Goal: Information Seeking & Learning: Learn about a topic

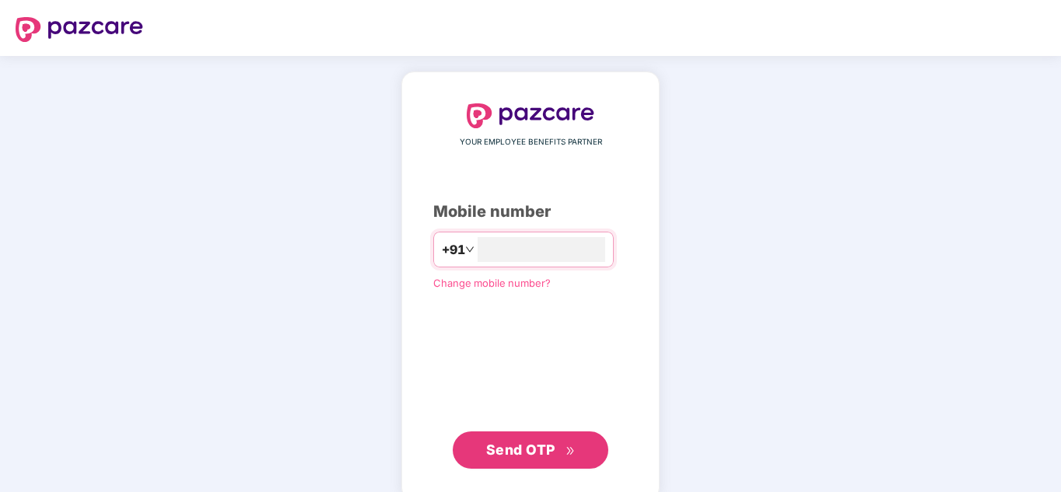
type input "**********"
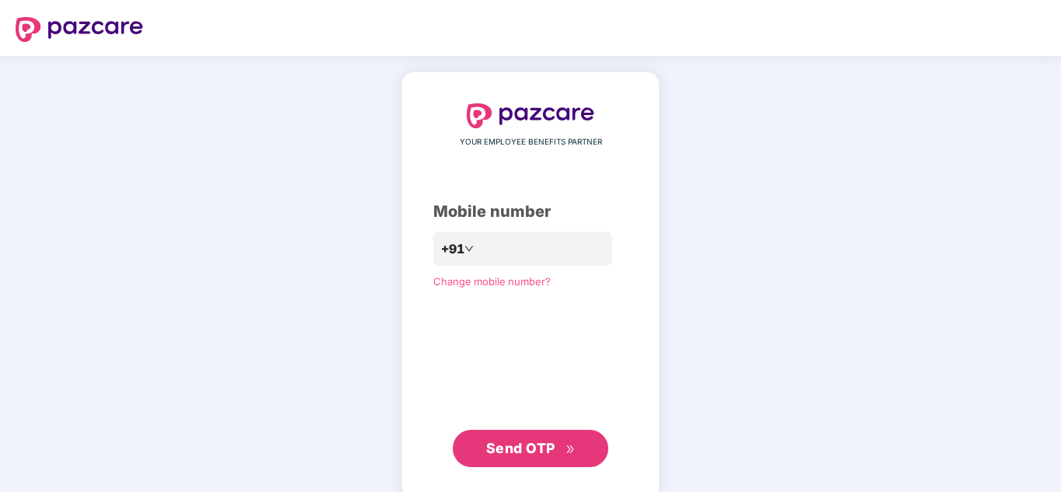
click at [540, 439] on span "Send OTP" at bounding box center [530, 449] width 89 height 22
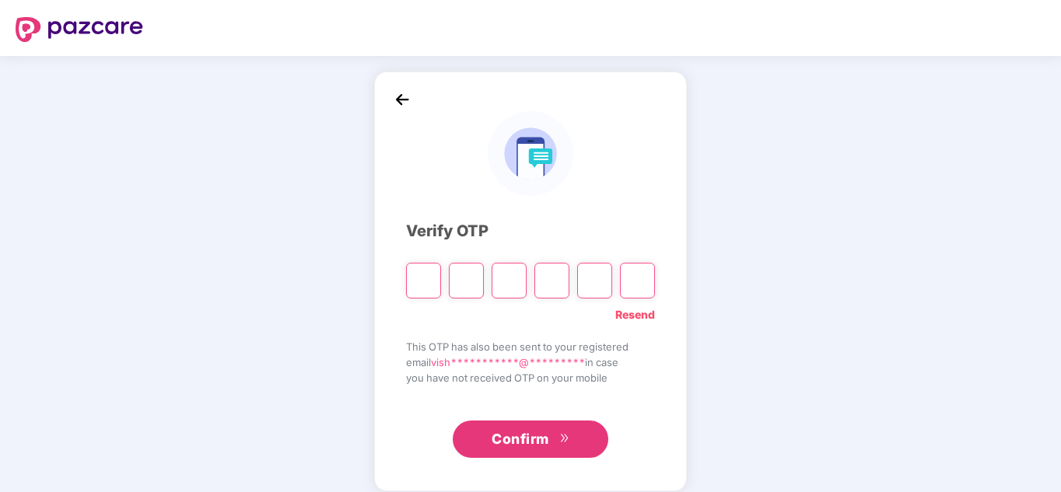
type input "*"
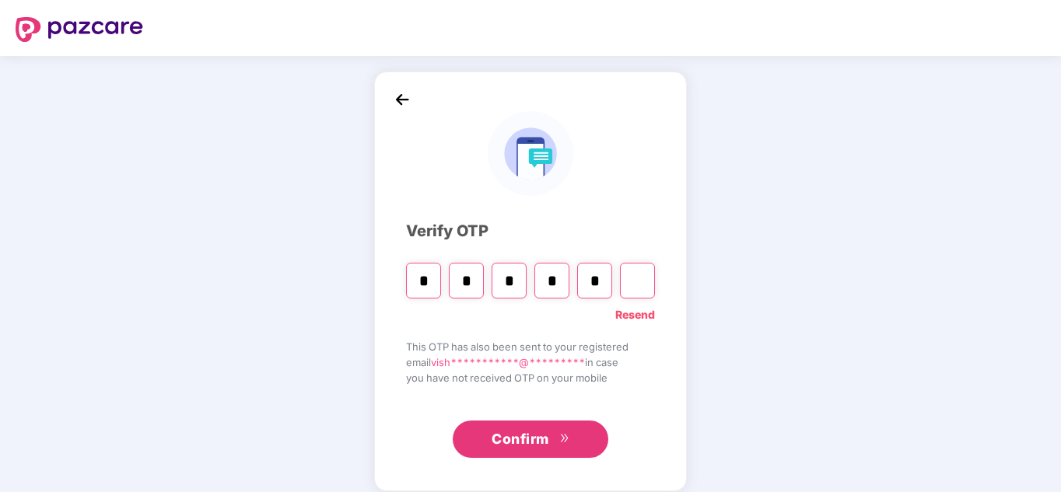
type input "*"
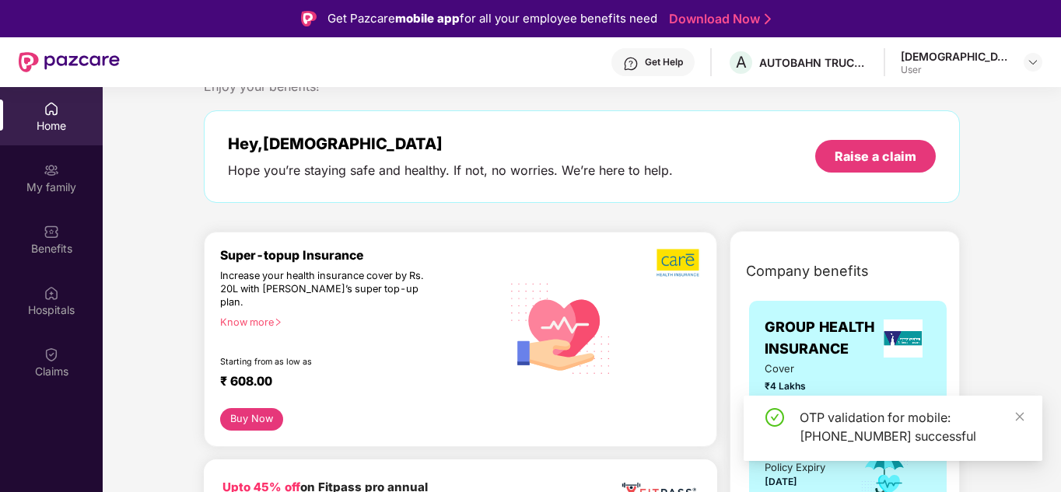
scroll to position [78, 0]
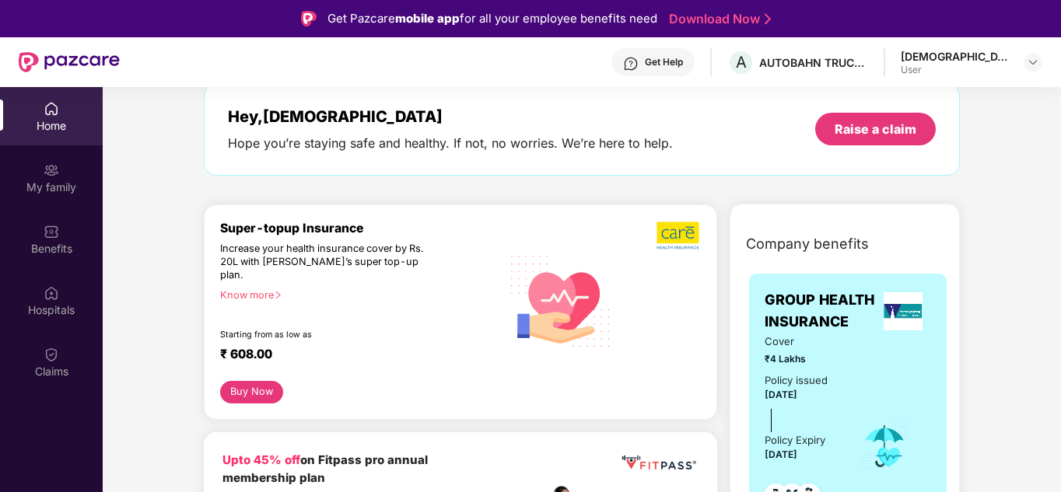
click at [281, 291] on icon "right" at bounding box center [278, 295] width 9 height 9
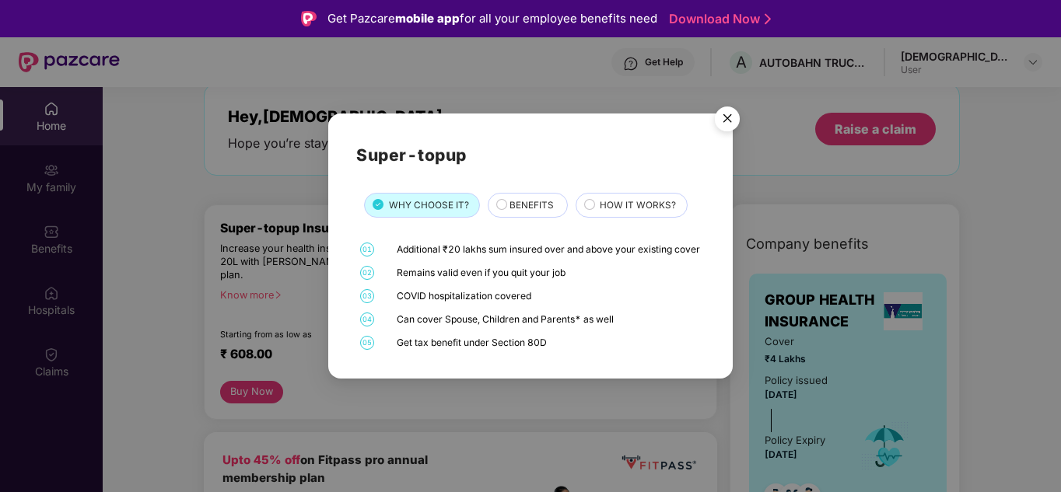
click at [514, 198] on span "BENEFITS" at bounding box center [532, 205] width 44 height 15
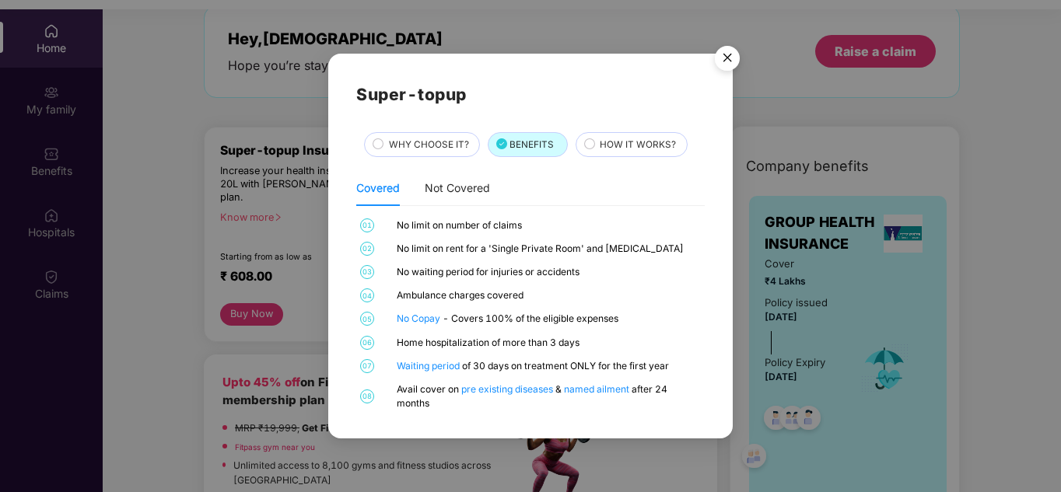
click at [640, 149] on span "HOW IT WORKS?" at bounding box center [638, 145] width 76 height 15
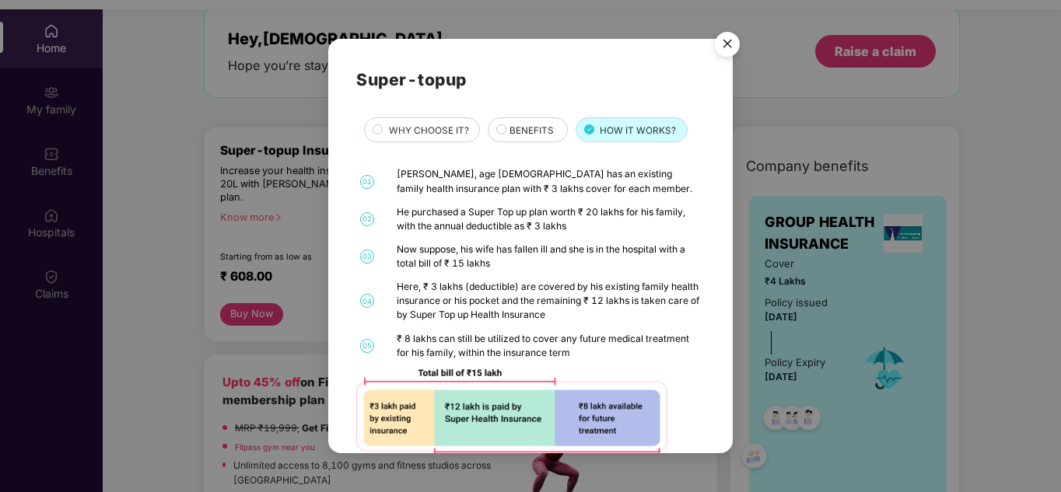
scroll to position [40, 0]
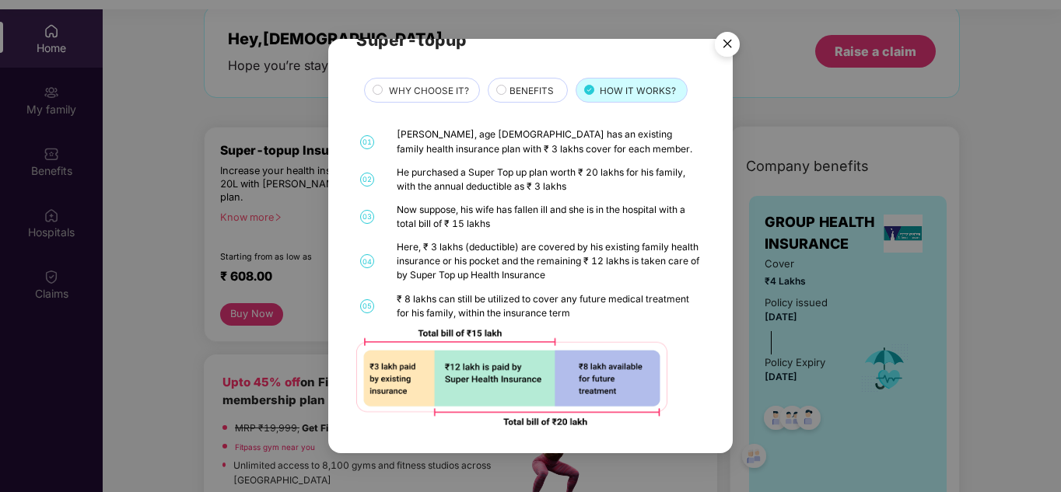
click at [717, 48] on img "Close" at bounding box center [728, 47] width 44 height 44
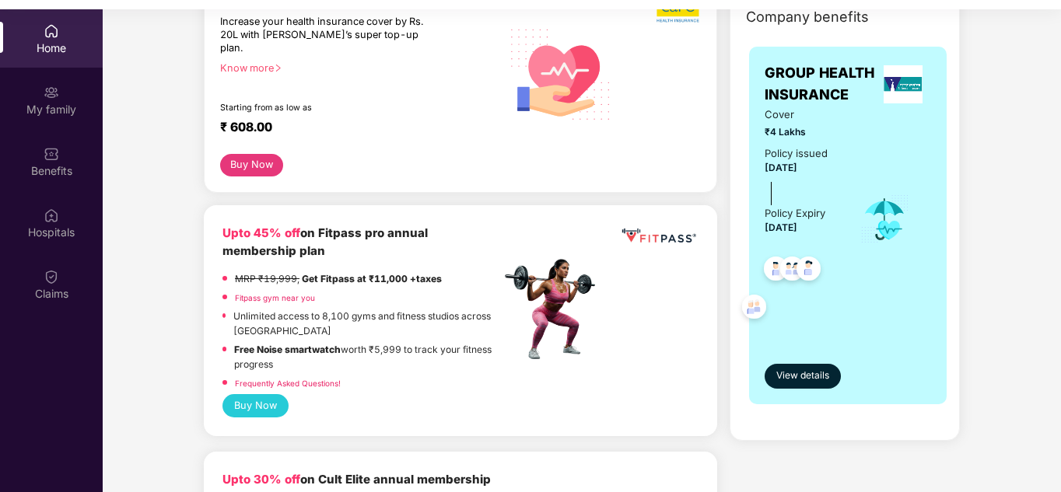
scroll to position [233, 0]
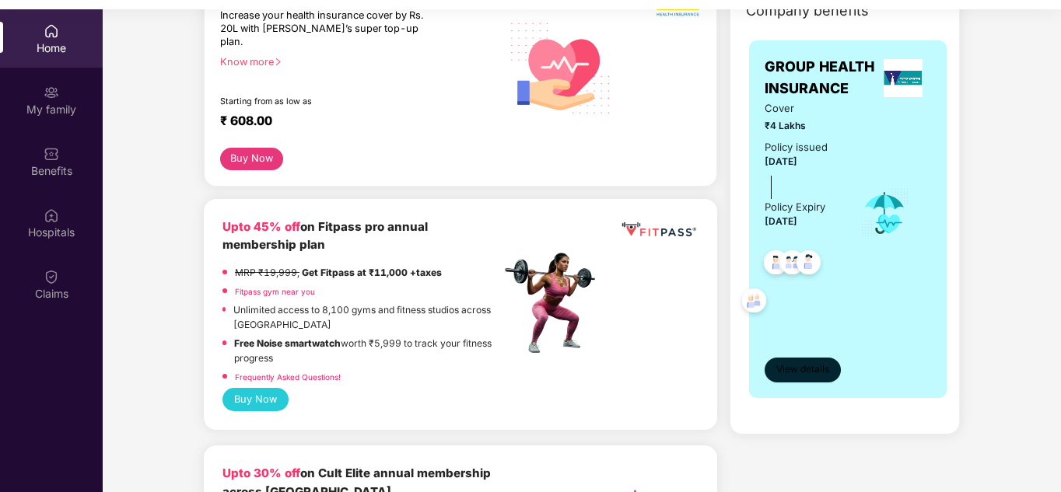
click at [787, 363] on span "View details" at bounding box center [802, 370] width 53 height 15
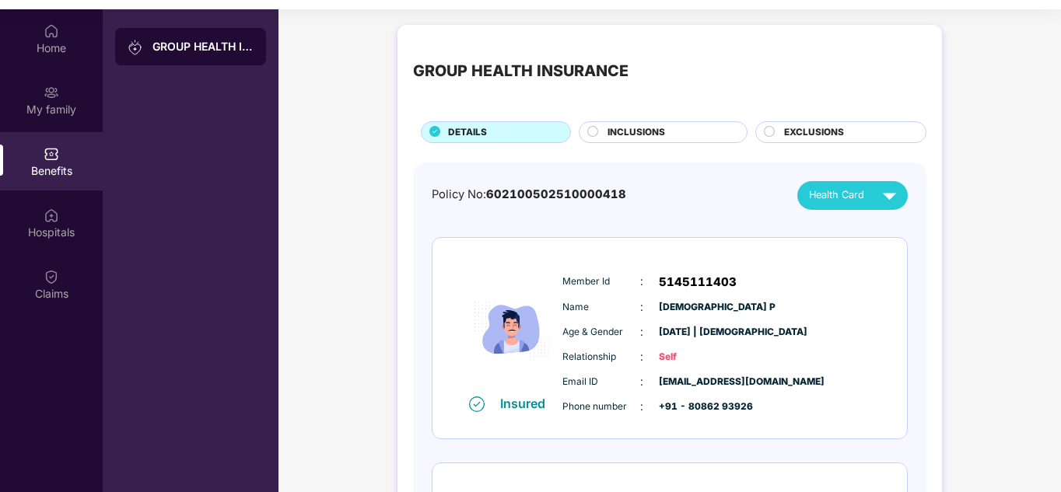
click at [627, 133] on span "INCLUSIONS" at bounding box center [637, 132] width 58 height 15
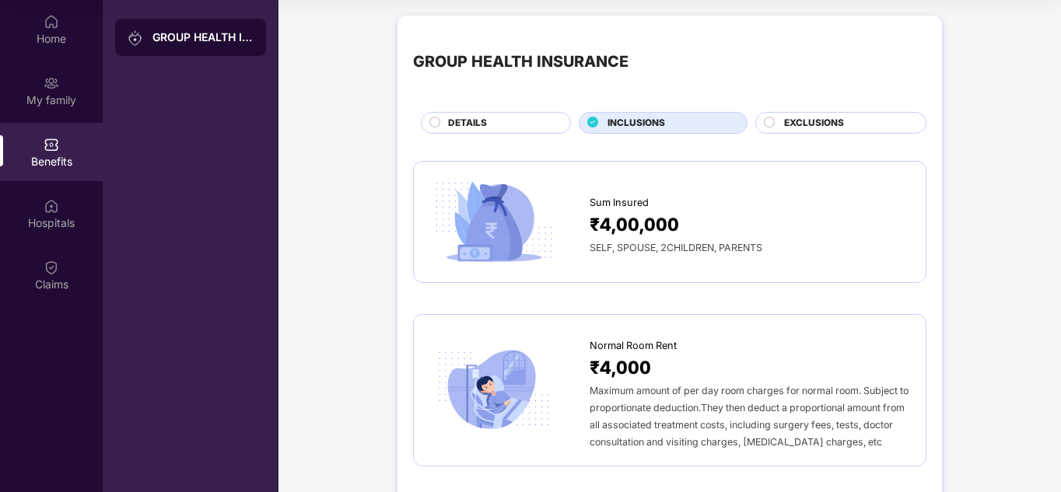
click at [804, 123] on span "EXCLUSIONS" at bounding box center [814, 123] width 60 height 15
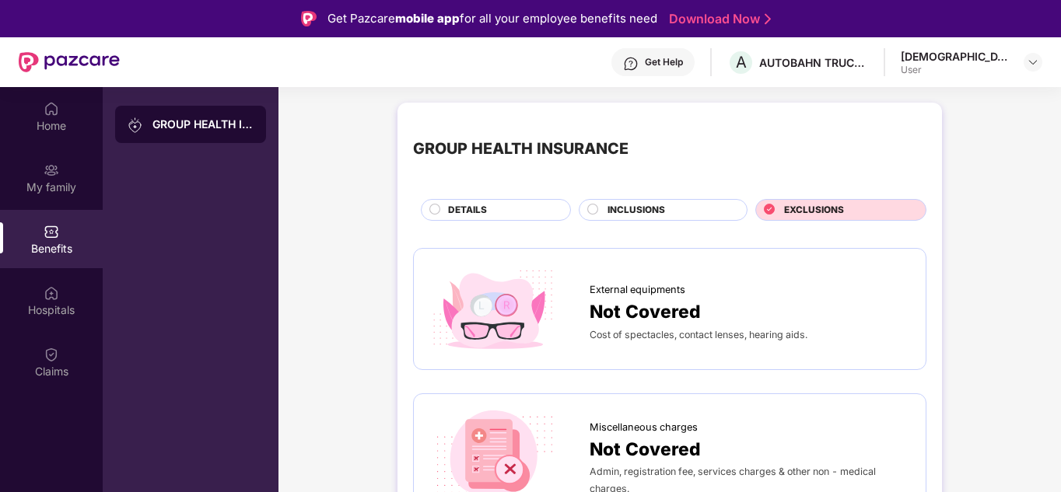
click at [492, 210] on div "DETAILS" at bounding box center [501, 211] width 122 height 17
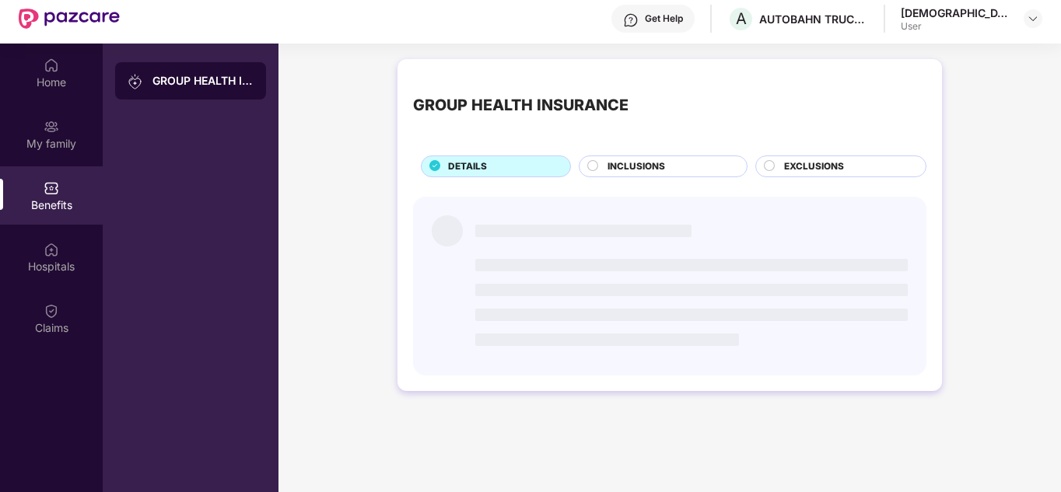
scroll to position [87, 0]
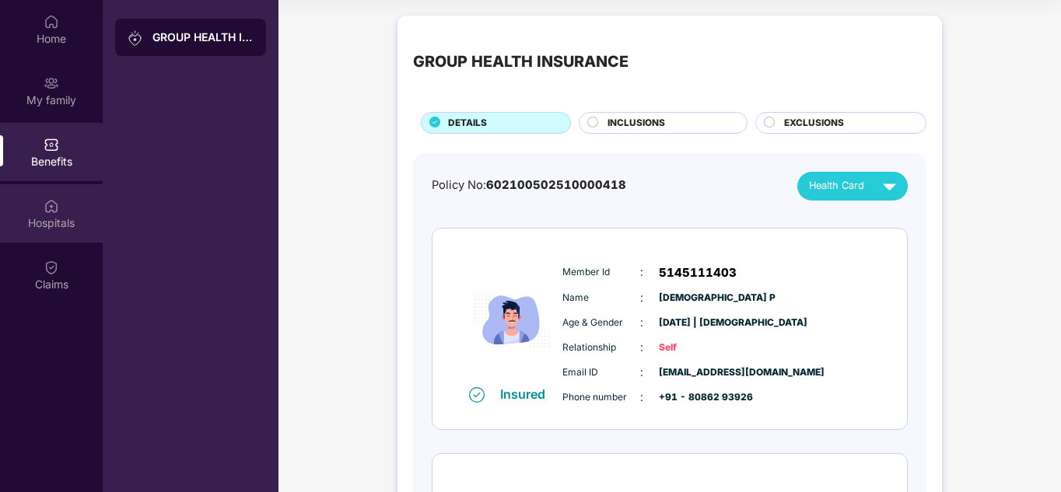
click at [37, 214] on div "Hospitals" at bounding box center [51, 213] width 103 height 58
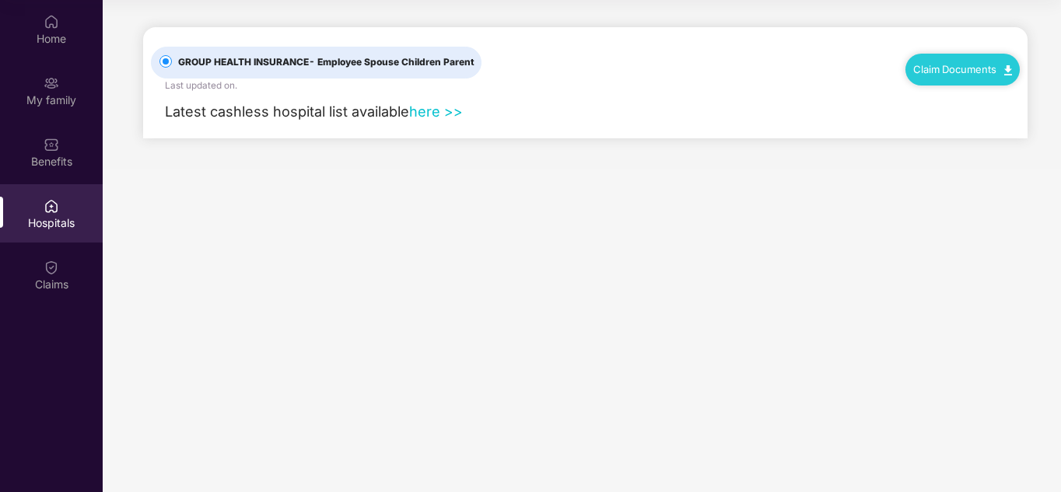
click at [456, 107] on link "here >>" at bounding box center [436, 111] width 54 height 17
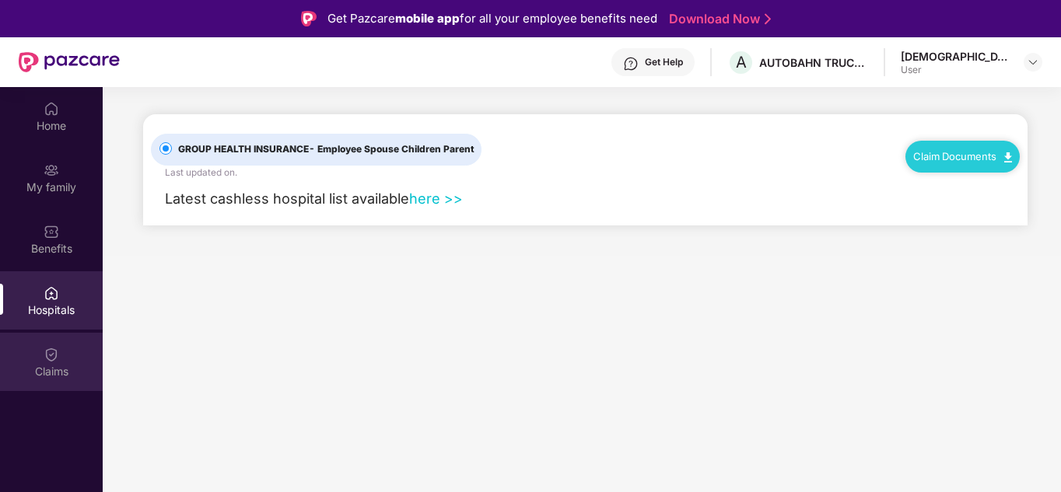
click at [54, 370] on div "Claims" at bounding box center [51, 372] width 103 height 16
